Goal: Transaction & Acquisition: Obtain resource

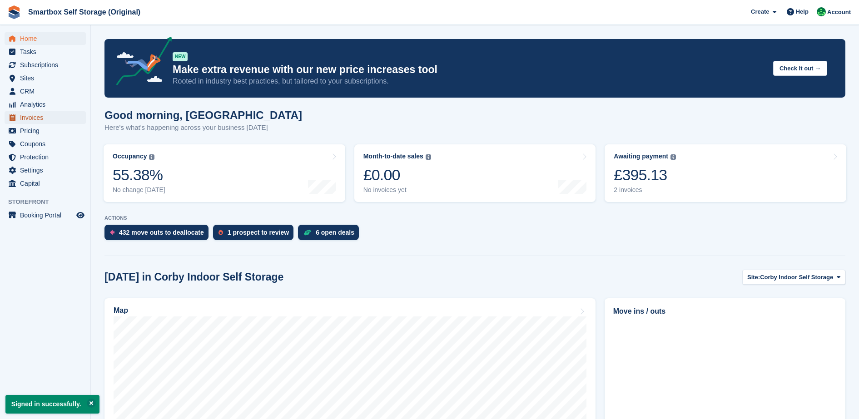
click at [30, 116] on span "Invoices" at bounding box center [47, 117] width 54 height 13
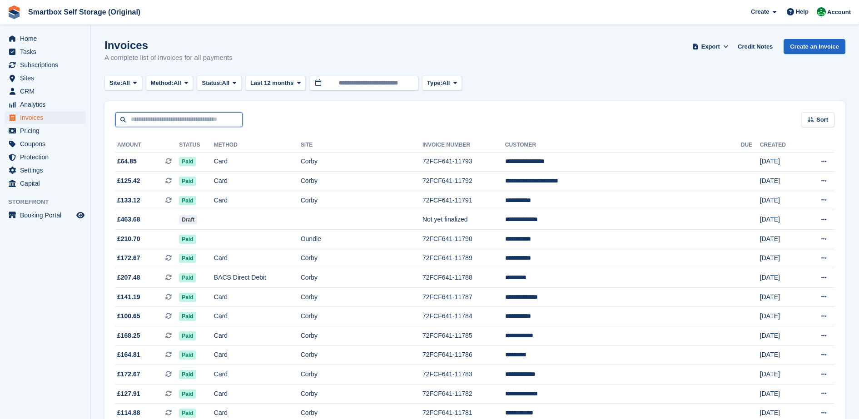
click at [191, 119] on input "text" at bounding box center [178, 119] width 127 height 15
type input "****"
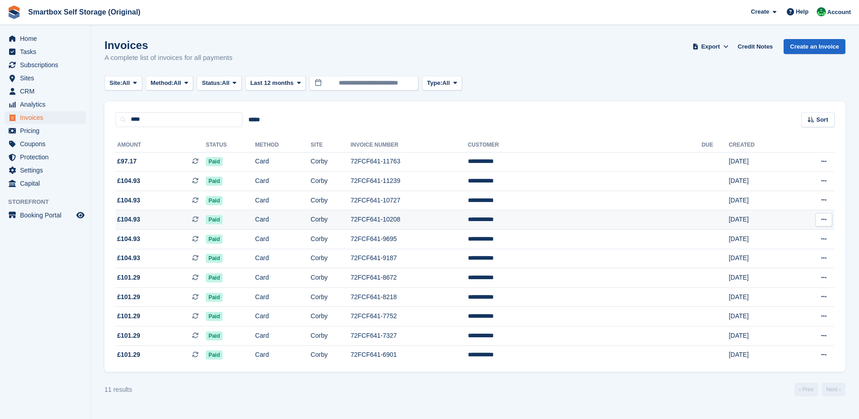
click at [437, 216] on td "72FCF641-10208" at bounding box center [409, 220] width 117 height 20
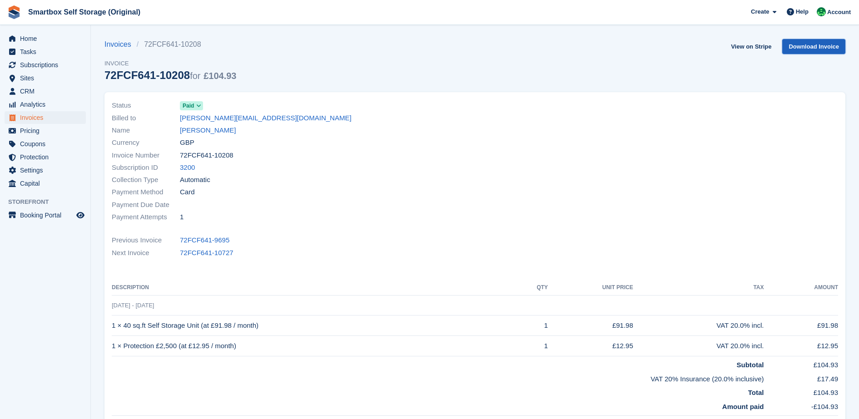
click at [796, 46] on link "Download Invoice" at bounding box center [813, 46] width 63 height 15
click at [757, 45] on link "View on Stripe" at bounding box center [751, 46] width 48 height 15
click at [198, 130] on link "[PERSON_NAME]" at bounding box center [208, 130] width 56 height 10
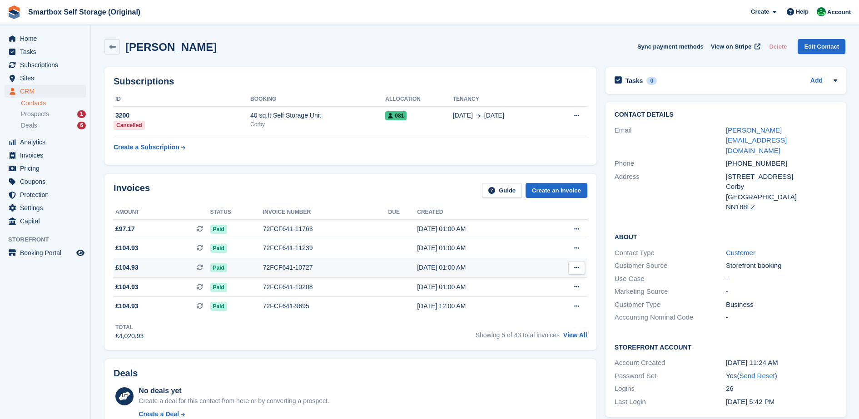
click at [450, 266] on div "[DATE] 01:00 AM" at bounding box center [478, 268] width 122 height 10
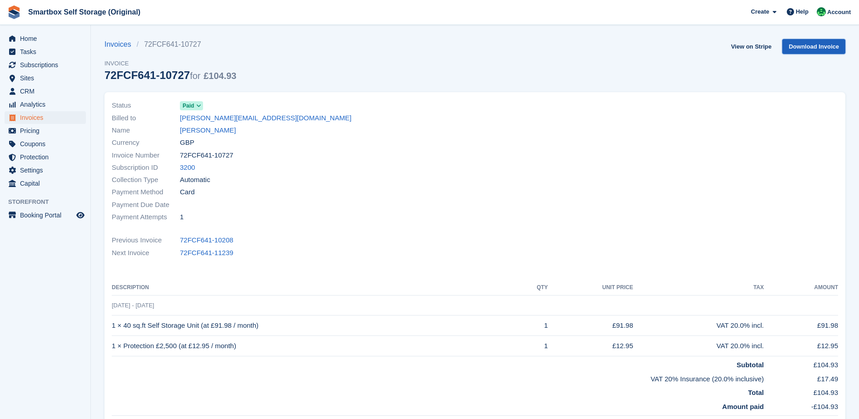
click at [806, 40] on link "Download Invoice" at bounding box center [813, 46] width 63 height 15
click at [751, 49] on link "View on Stripe" at bounding box center [751, 46] width 48 height 15
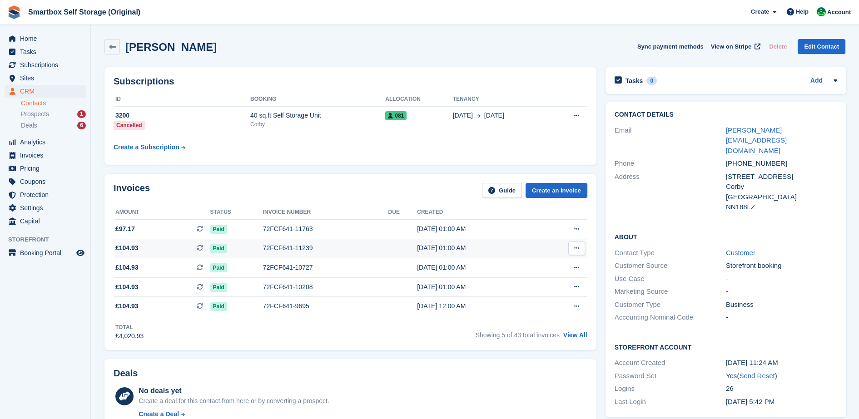
click at [418, 249] on div "[DATE] 01:00 AM" at bounding box center [478, 248] width 122 height 10
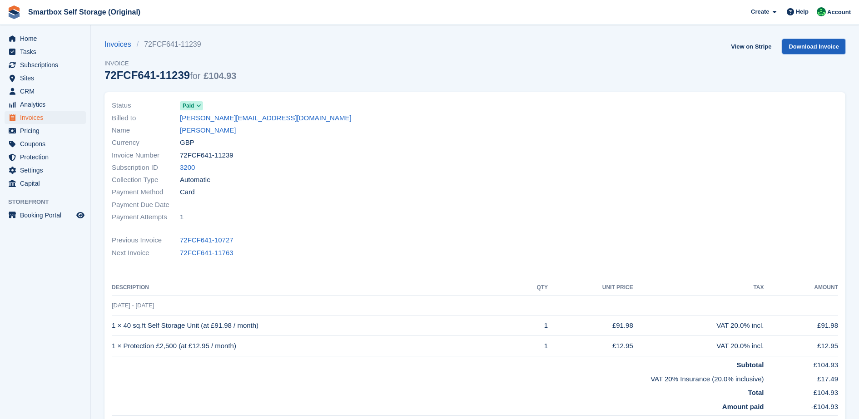
click at [811, 47] on link "Download Invoice" at bounding box center [813, 46] width 63 height 15
click at [749, 51] on link "View on Stripe" at bounding box center [751, 46] width 48 height 15
click at [46, 116] on span "Invoices" at bounding box center [47, 117] width 54 height 13
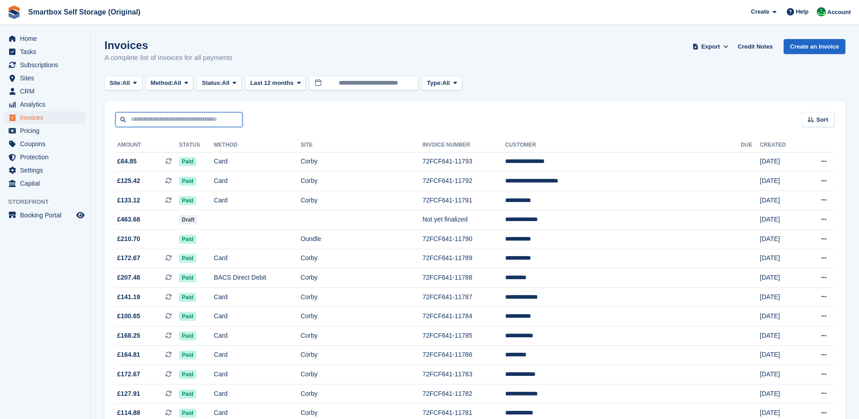
click at [161, 118] on input "text" at bounding box center [178, 119] width 127 height 15
type input "*****"
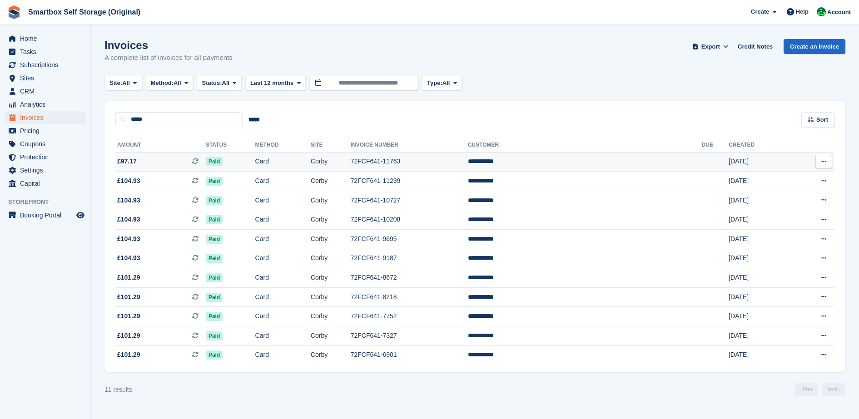
click at [453, 161] on td "72FCF641-11763" at bounding box center [409, 162] width 117 height 20
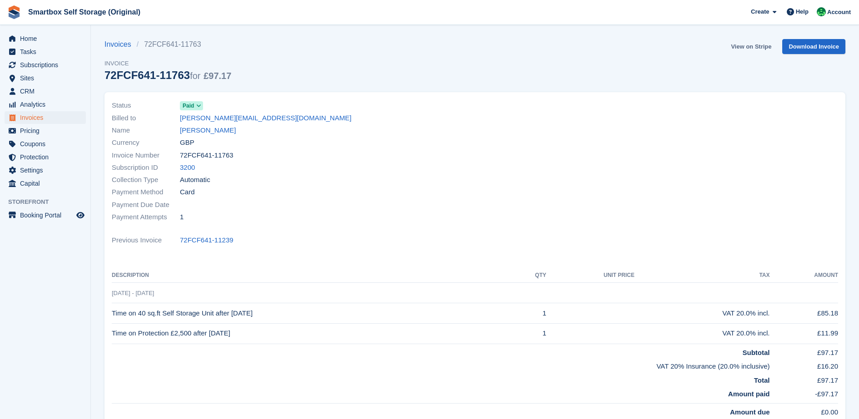
click at [758, 47] on link "View on Stripe" at bounding box center [751, 46] width 48 height 15
drag, startPoint x: 249, startPoint y: 119, endPoint x: 159, endPoint y: 118, distance: 90.4
click at [159, 118] on div "Billed to roy@avsandd.co.uk" at bounding box center [291, 118] width 358 height 12
copy div "roy@avsandd.co.uk"
click at [836, 15] on span "Account" at bounding box center [839, 12] width 24 height 9
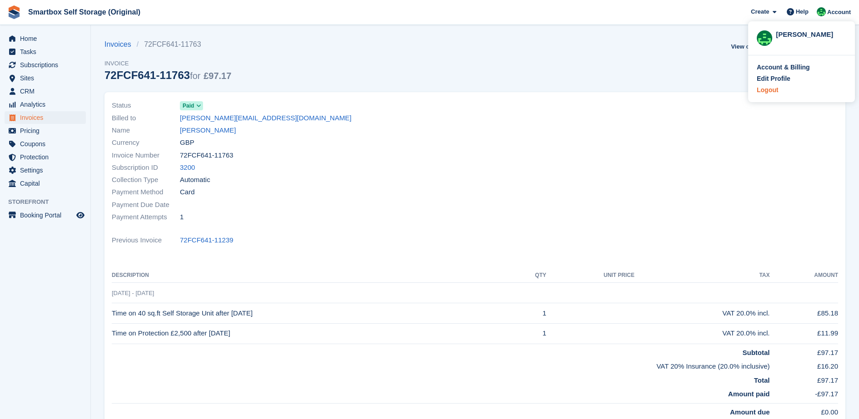
click at [772, 86] on div "Logout" at bounding box center [767, 90] width 21 height 10
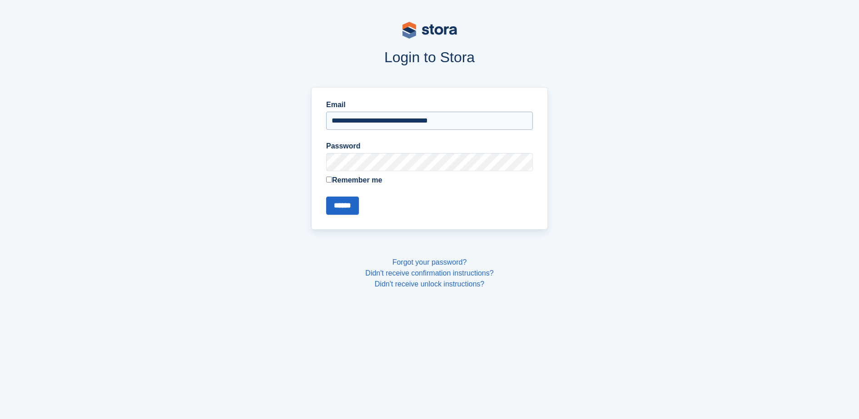
click at [382, 119] on input "**********" at bounding box center [429, 121] width 207 height 18
type input "**********"
click at [361, 181] on label "Remember me" at bounding box center [429, 180] width 207 height 11
click at [346, 211] on input "******" at bounding box center [342, 206] width 33 height 18
